Goal: Task Accomplishment & Management: Manage account settings

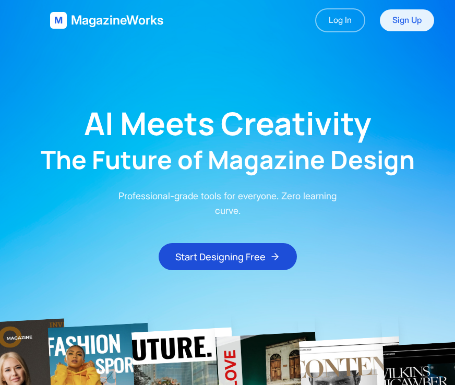
click at [402, 24] on link "Sign Up" at bounding box center [407, 20] width 54 height 22
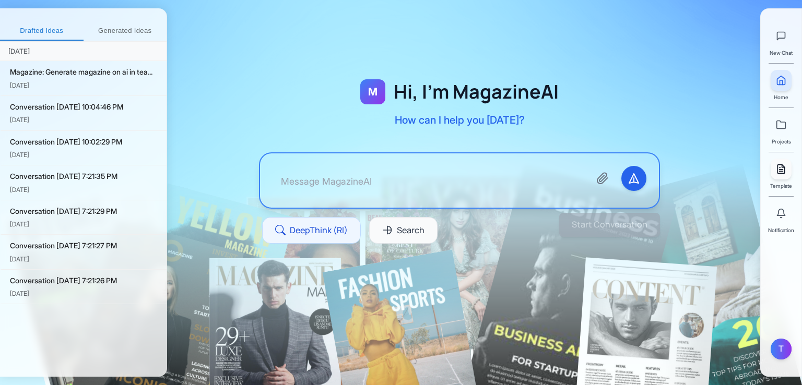
click at [460, 168] on polyline at bounding box center [783, 166] width 3 height 3
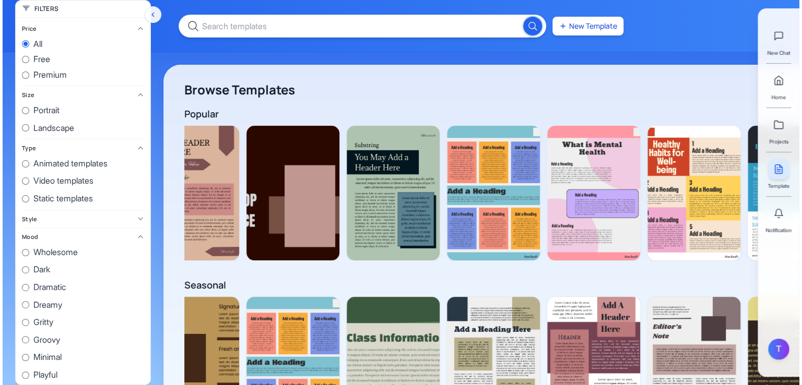
scroll to position [0, 941]
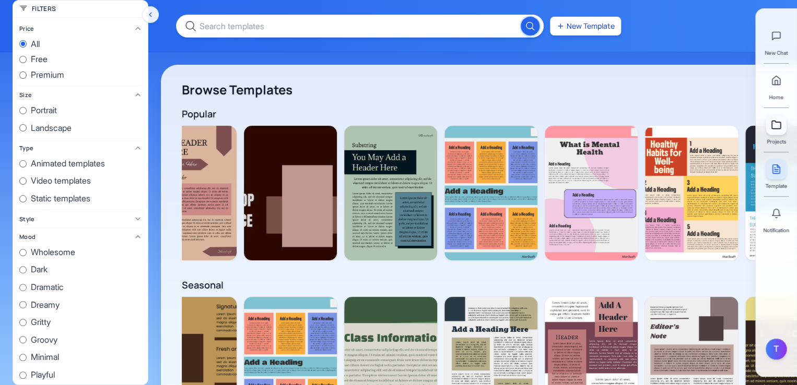
click at [460, 127] on icon at bounding box center [776, 125] width 10 height 10
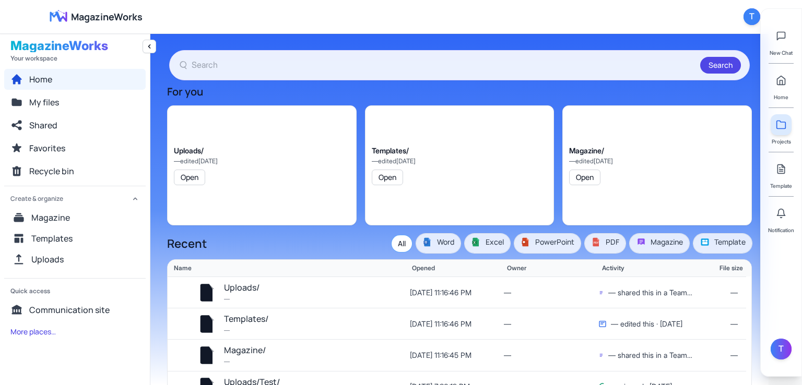
click at [460, 123] on link at bounding box center [781, 124] width 21 height 21
click at [239, 318] on button "Templates/" at bounding box center [246, 320] width 44 height 14
click at [460, 20] on div "T" at bounding box center [751, 16] width 17 height 17
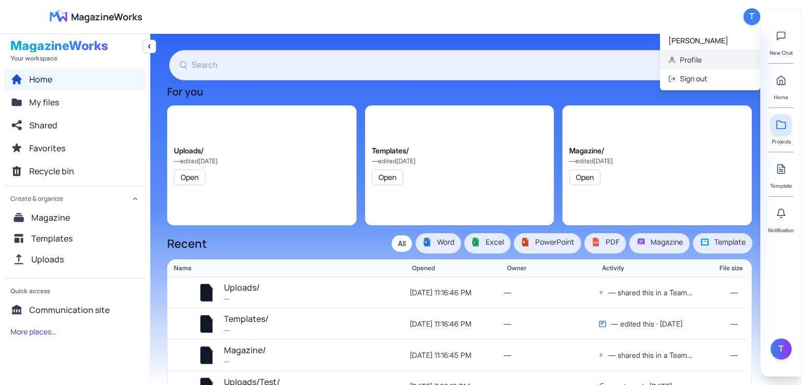
click at [460, 61] on link "Profile" at bounding box center [710, 60] width 100 height 19
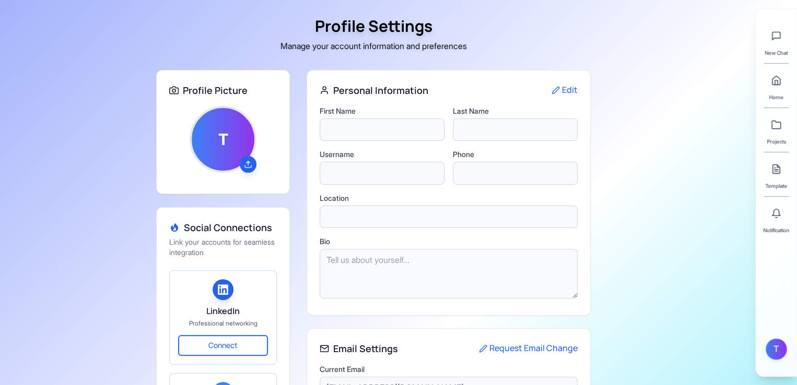
type input "Tasneem"
type input "Sakif"
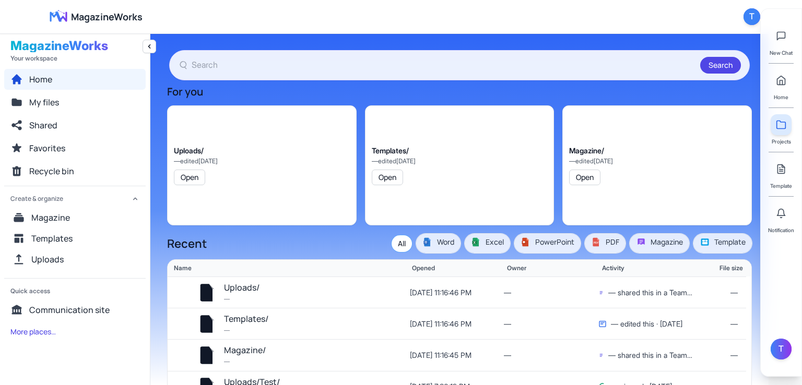
click at [97, 21] on span "MagazineWorks" at bounding box center [107, 16] width 72 height 15
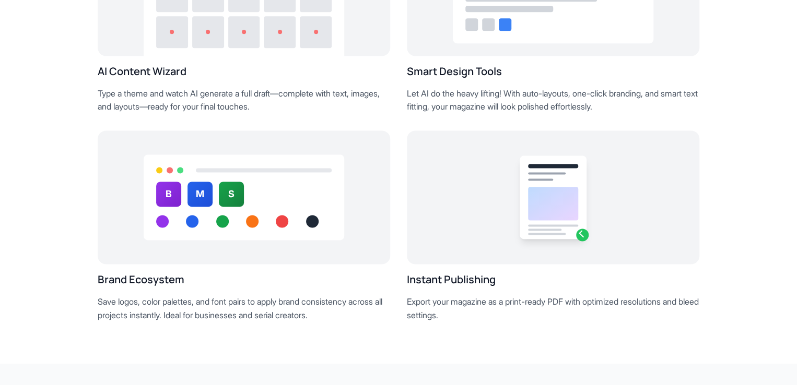
scroll to position [10, 0]
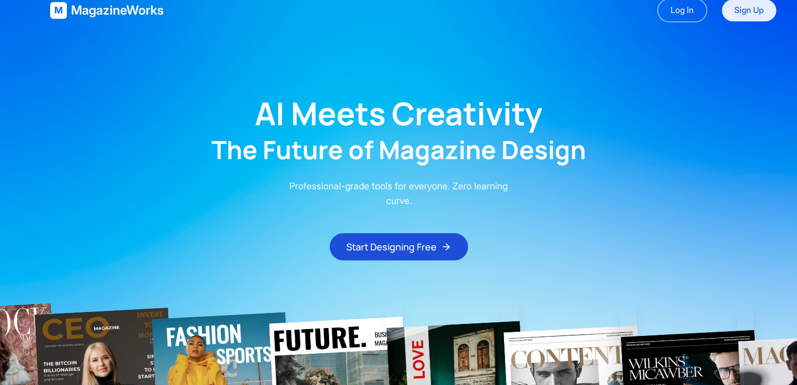
click at [757, 8] on link "Sign Up" at bounding box center [749, 10] width 54 height 22
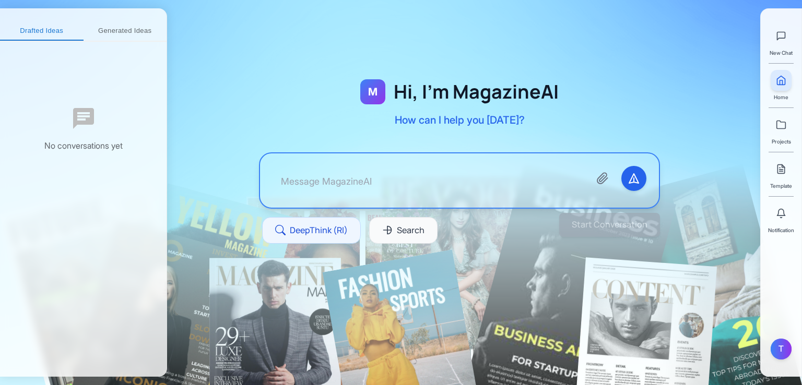
click at [789, 179] on div "Template" at bounding box center [781, 174] width 22 height 31
click at [785, 166] on icon at bounding box center [781, 169] width 10 height 10
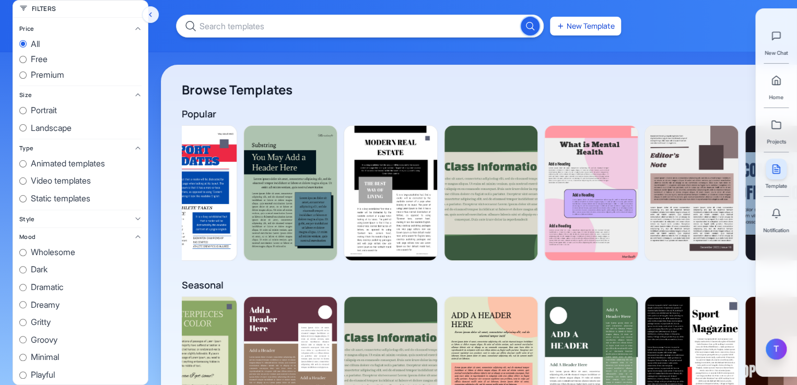
drag, startPoint x: 755, startPoint y: 23, endPoint x: 775, endPoint y: 348, distance: 324.8
click at [775, 348] on div "T" at bounding box center [775, 349] width 21 height 21
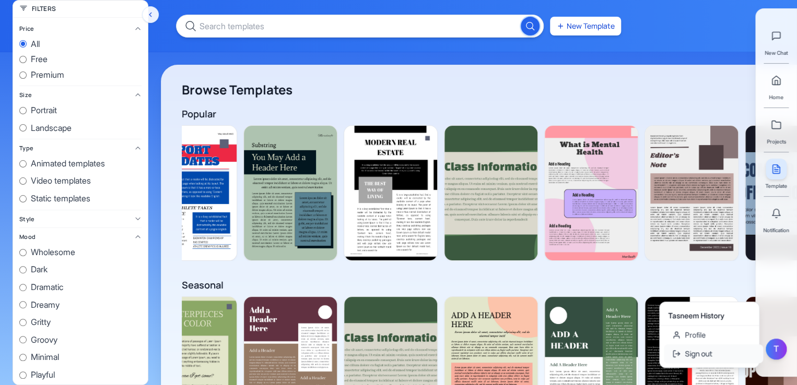
click at [717, 359] on button "Sign out" at bounding box center [713, 354] width 99 height 19
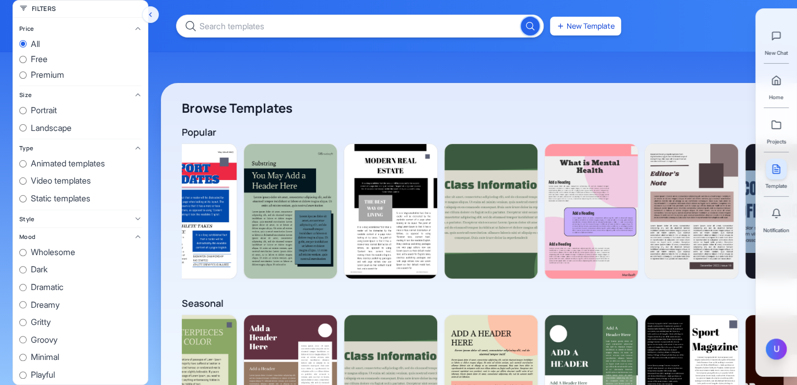
click at [769, 347] on div "U" at bounding box center [775, 349] width 21 height 21
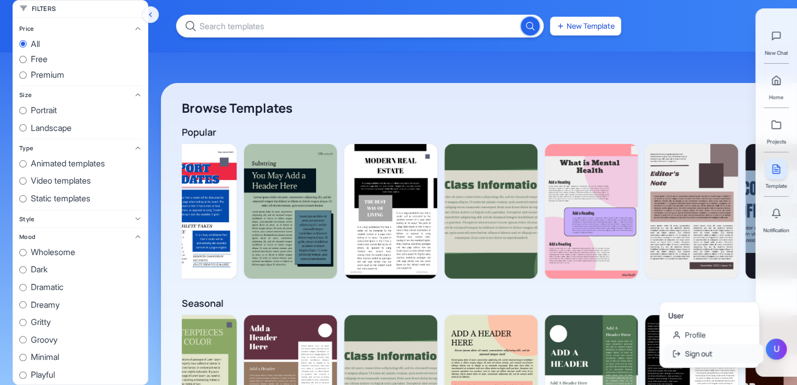
click at [736, 351] on button "Sign out" at bounding box center [713, 354] width 99 height 19
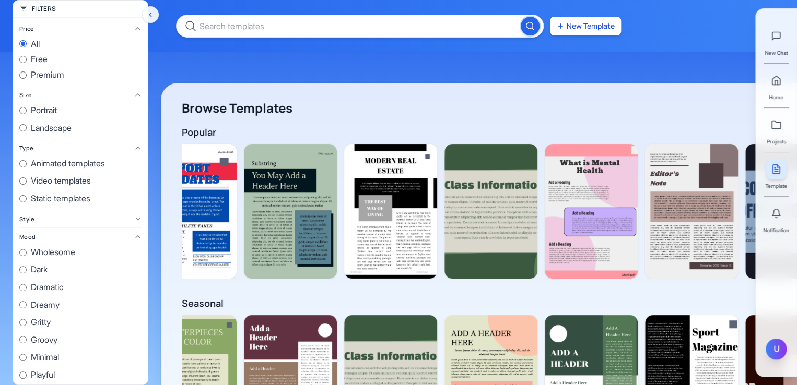
click at [773, 354] on div "U" at bounding box center [775, 349] width 21 height 21
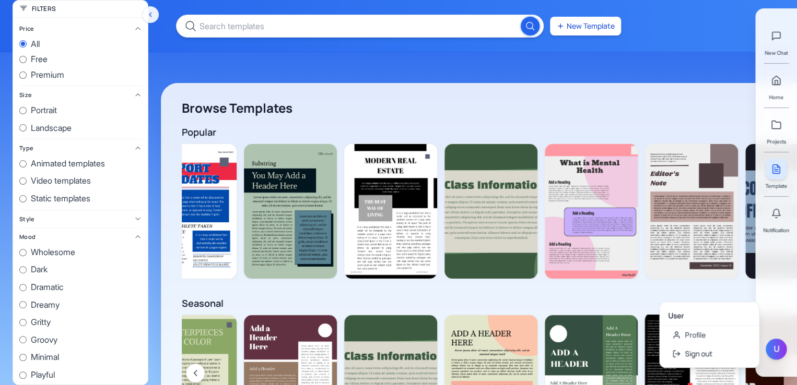
click at [703, 350] on button "Sign out" at bounding box center [713, 354] width 99 height 19
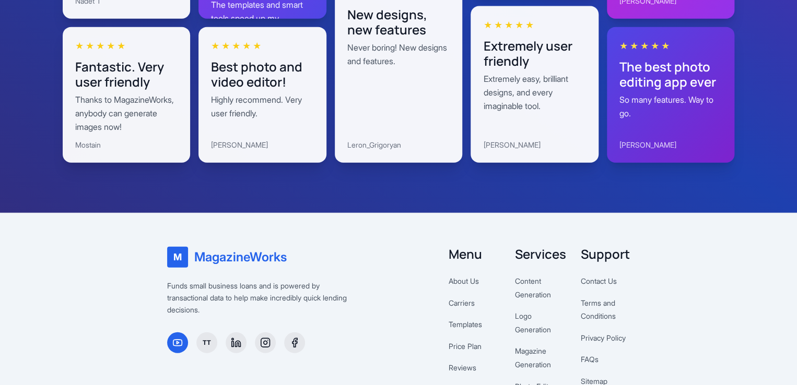
scroll to position [3372, 0]
